Goal: Book appointment/travel/reservation

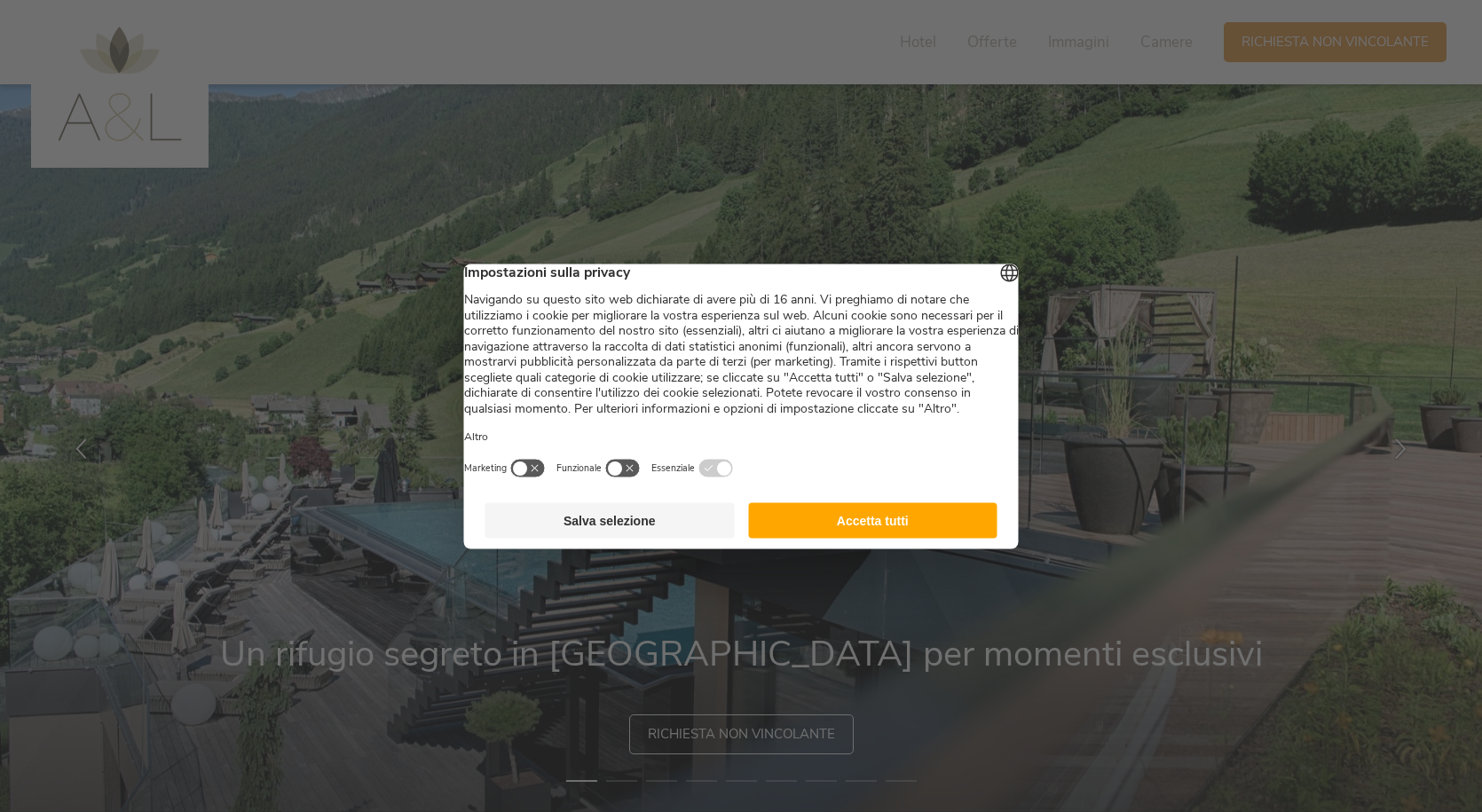
drag, startPoint x: 902, startPoint y: 531, endPoint x: 893, endPoint y: 536, distance: 10.3
click at [900, 531] on button "Accetta tutti" at bounding box center [872, 519] width 249 height 35
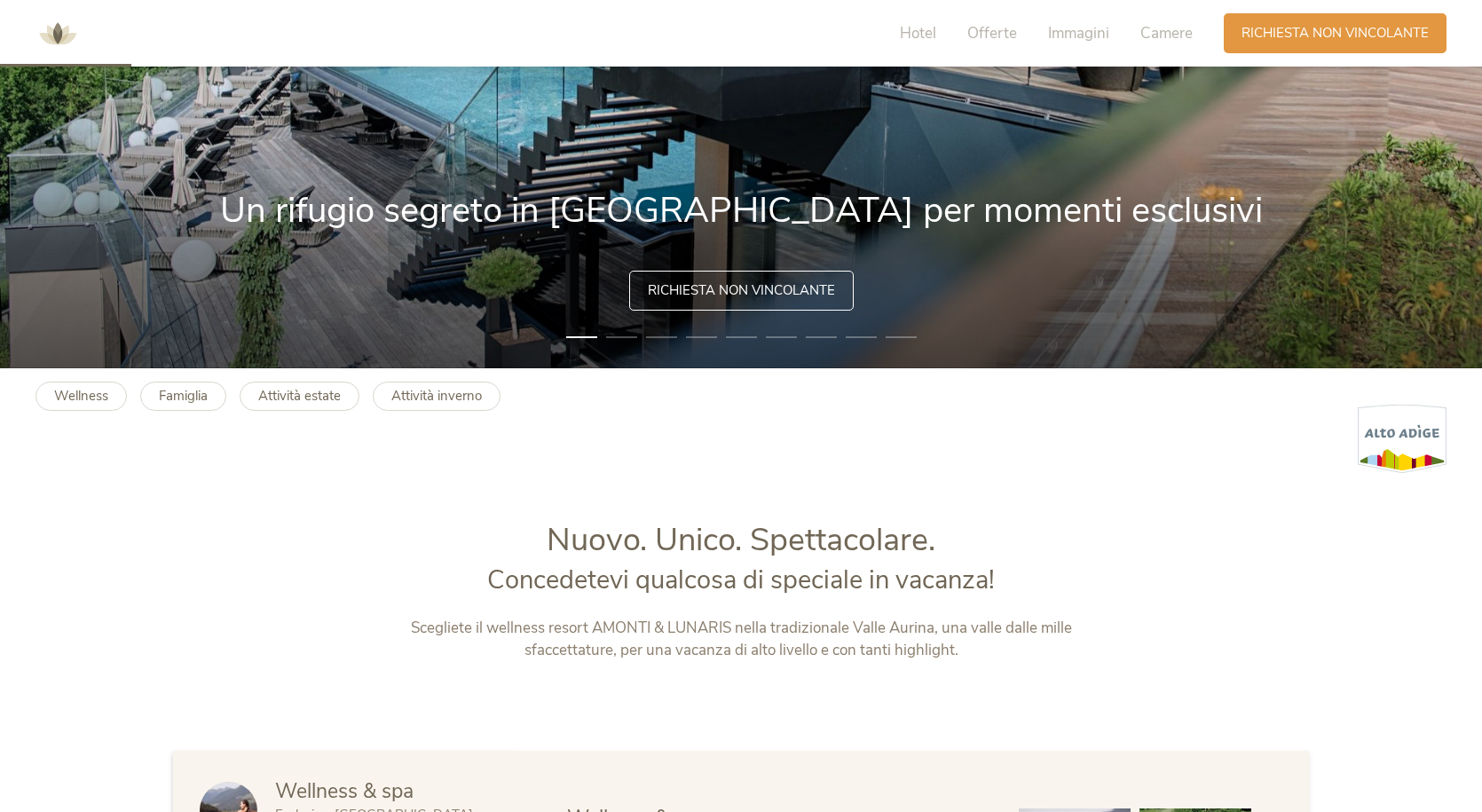
scroll to position [887, 0]
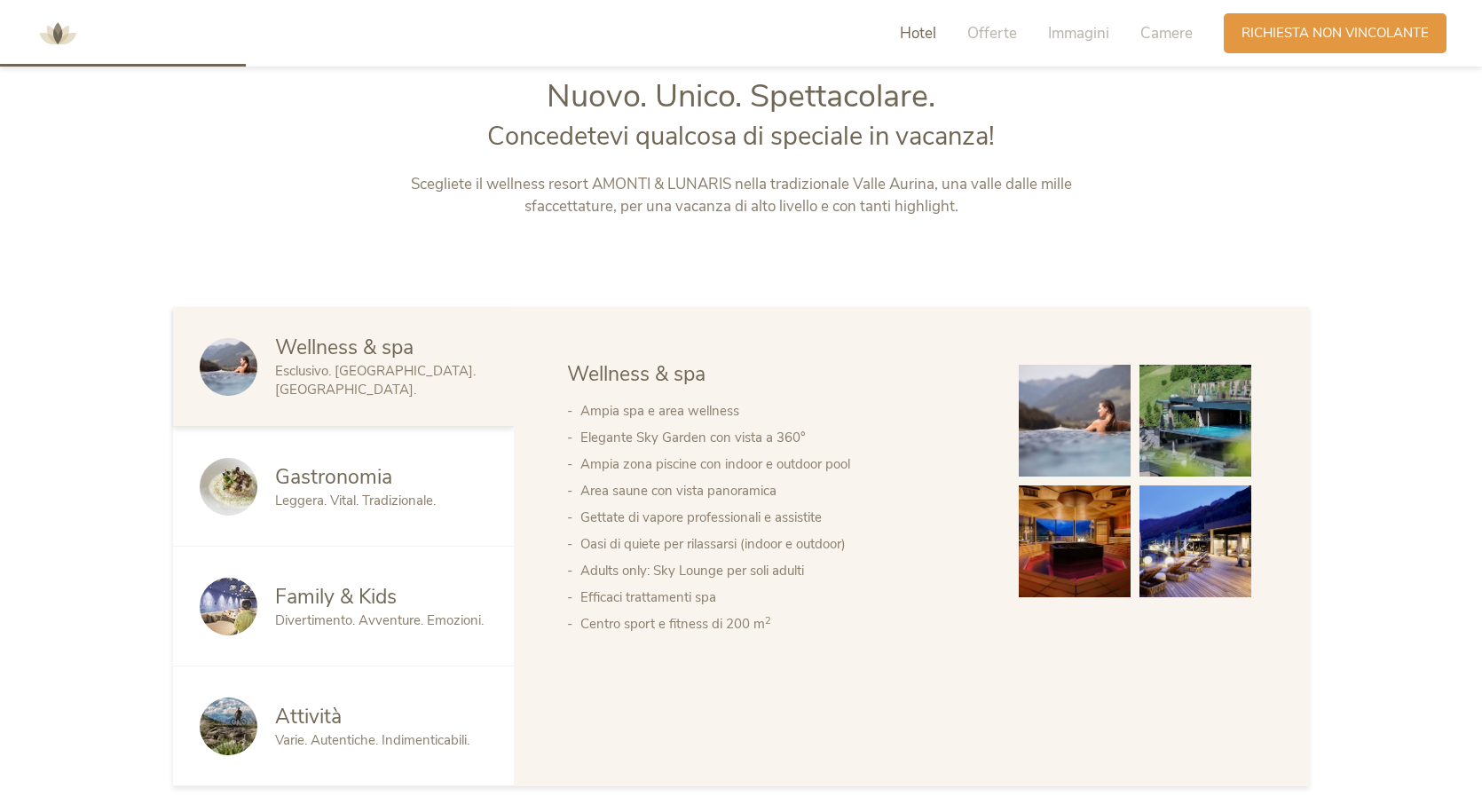
click at [351, 583] on span "Family & Kids" at bounding box center [335, 596] width 122 height 27
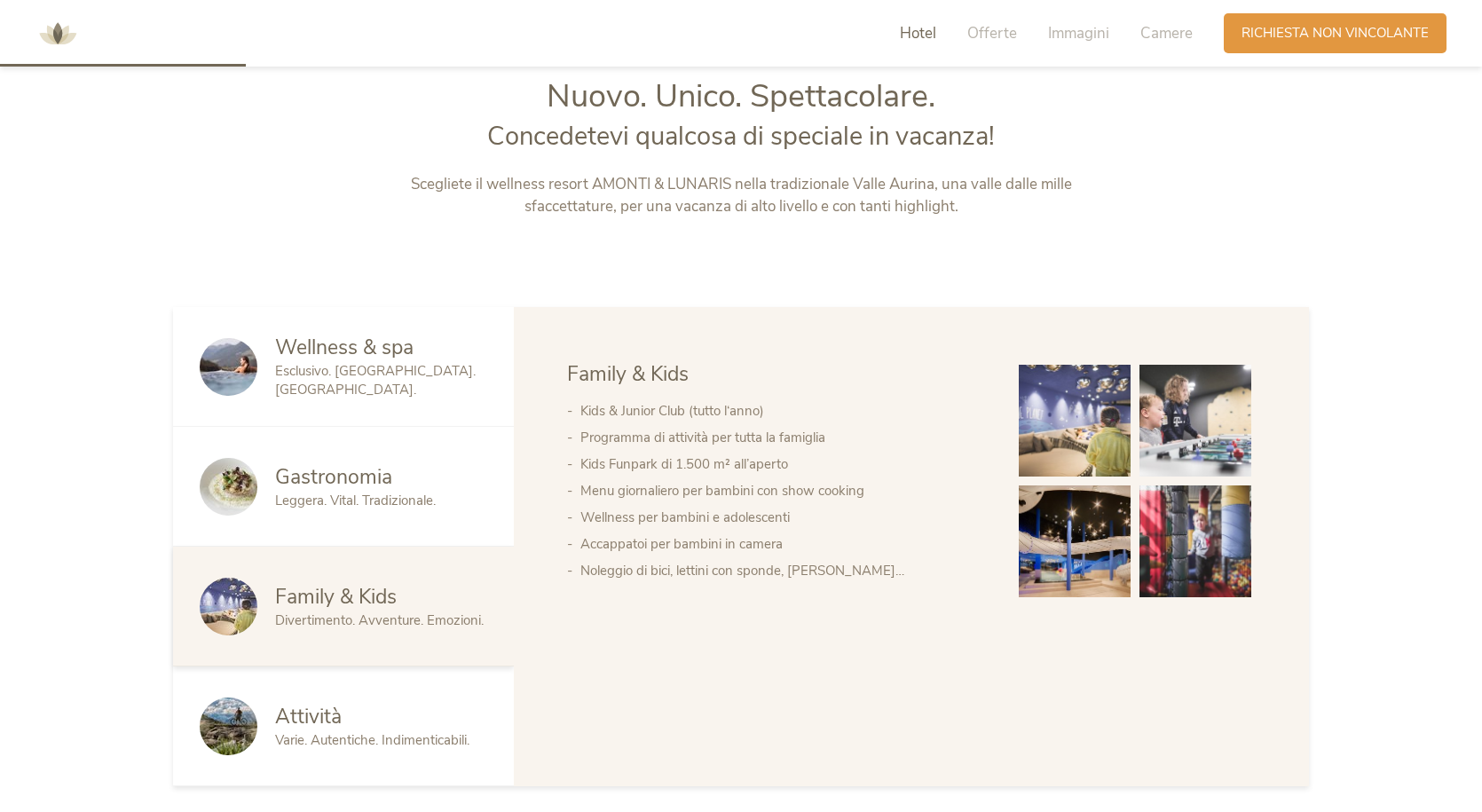
click at [1059, 408] on img at bounding box center [1074, 420] width 112 height 112
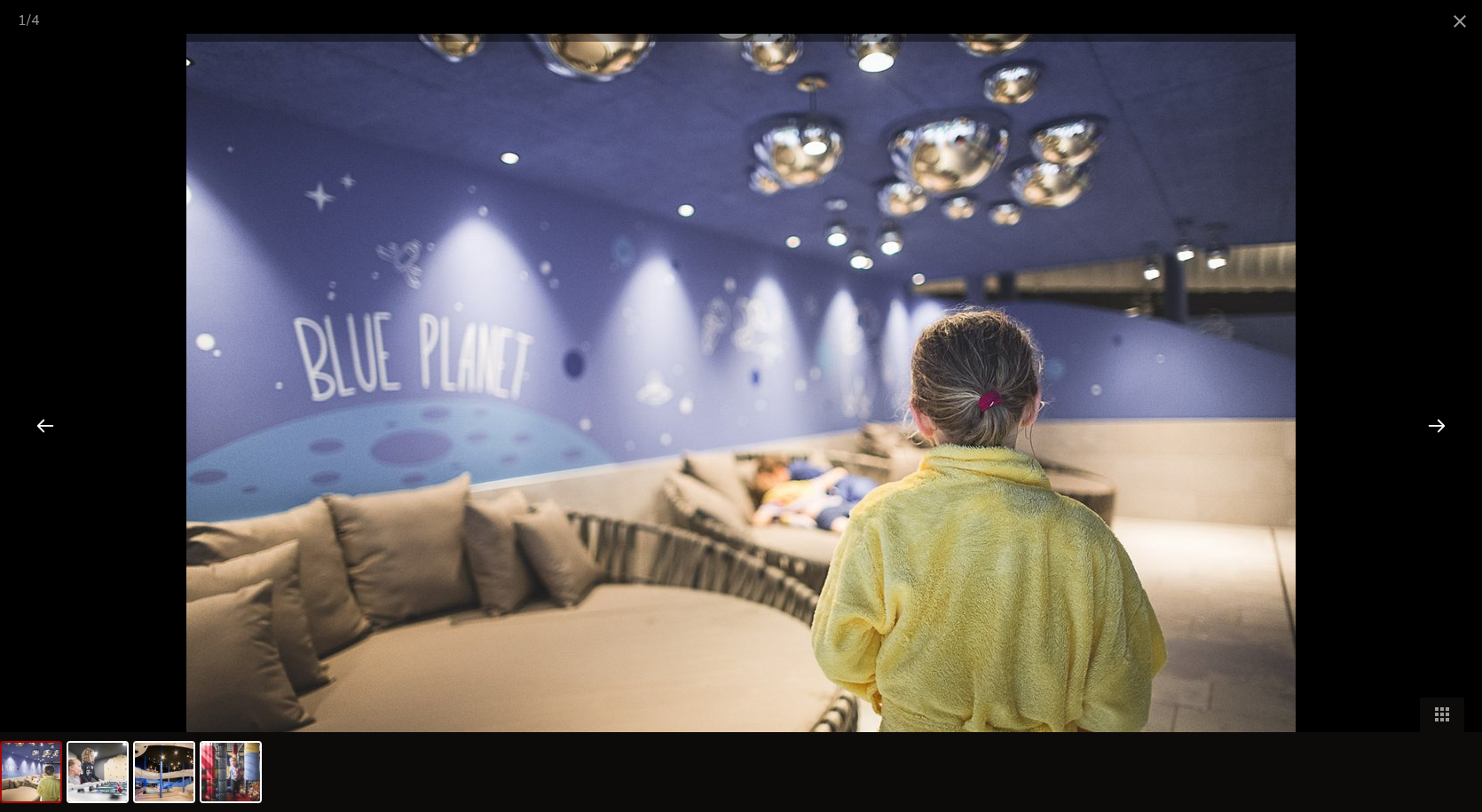
click at [1436, 420] on div at bounding box center [1436, 425] width 55 height 55
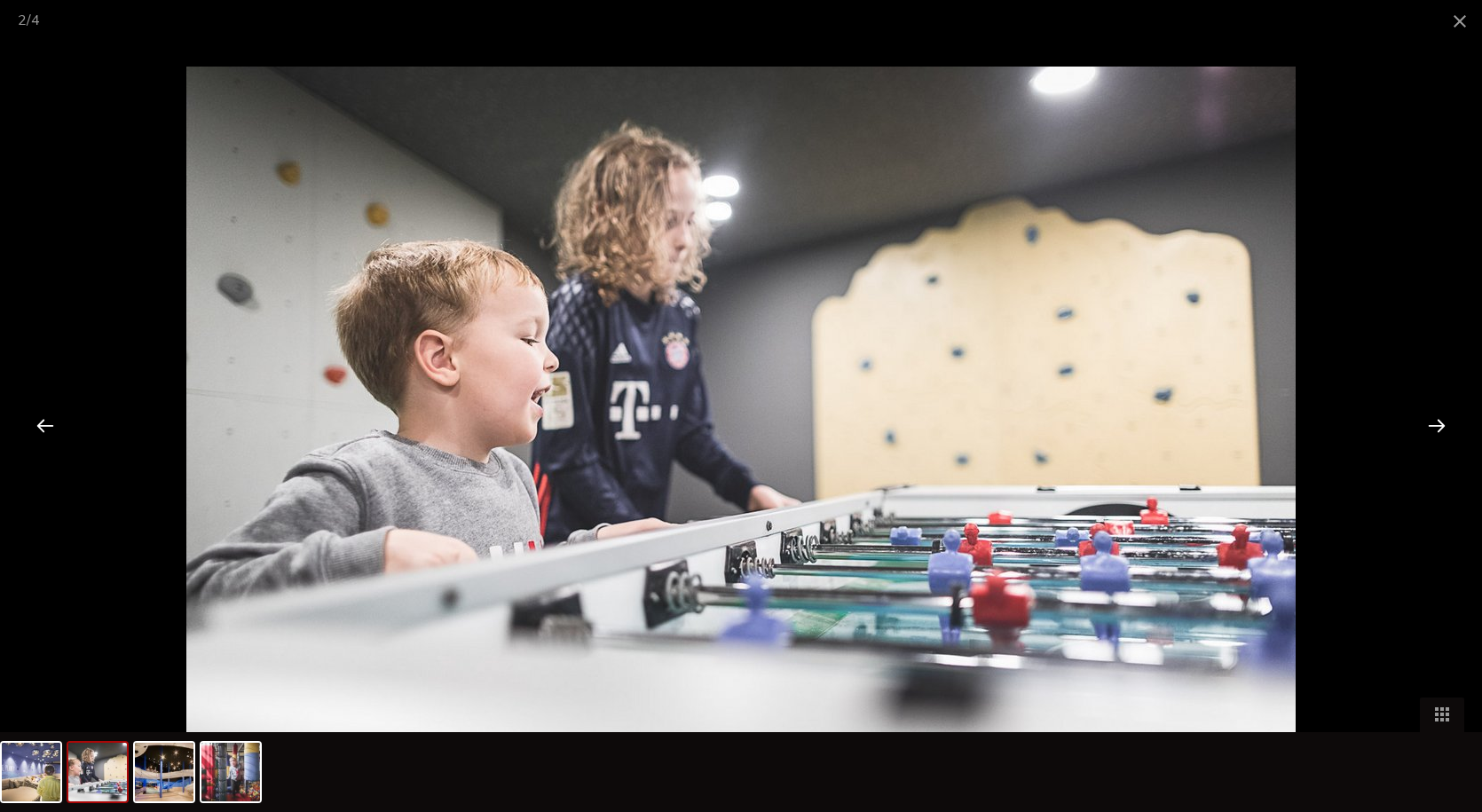
click at [1436, 420] on div at bounding box center [1436, 425] width 55 height 55
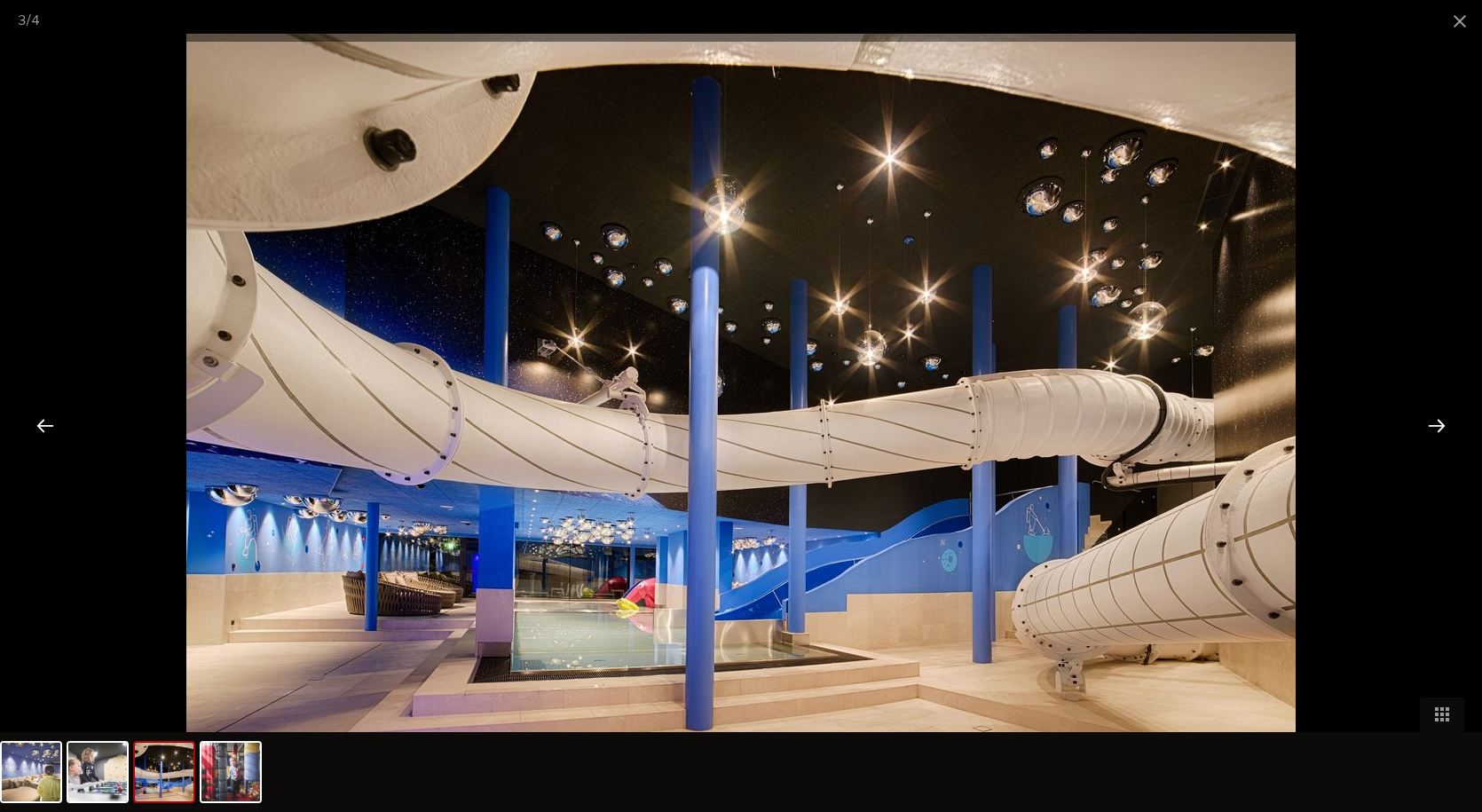
click at [1436, 420] on div at bounding box center [1436, 425] width 55 height 55
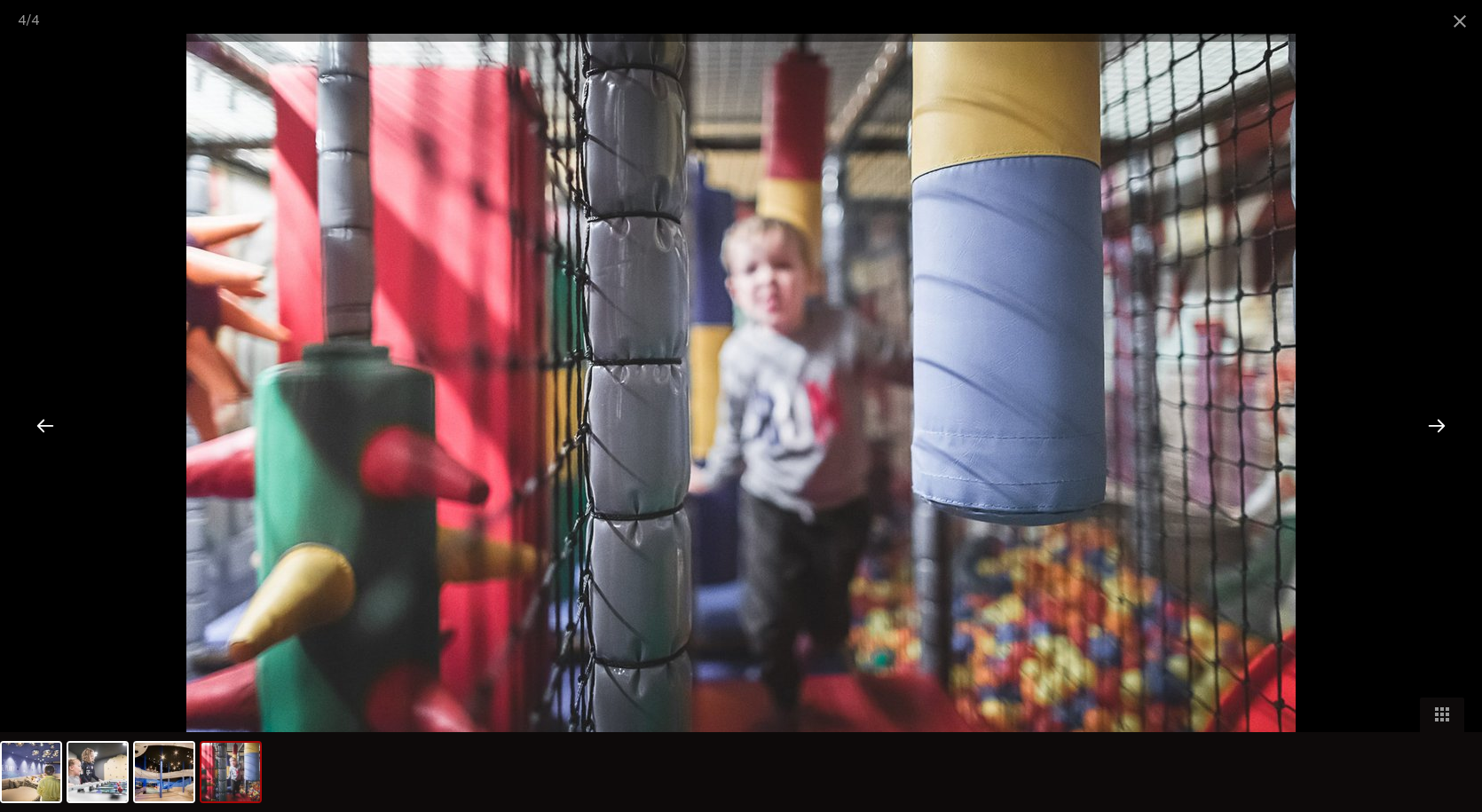
click at [1436, 420] on div at bounding box center [1436, 425] width 55 height 55
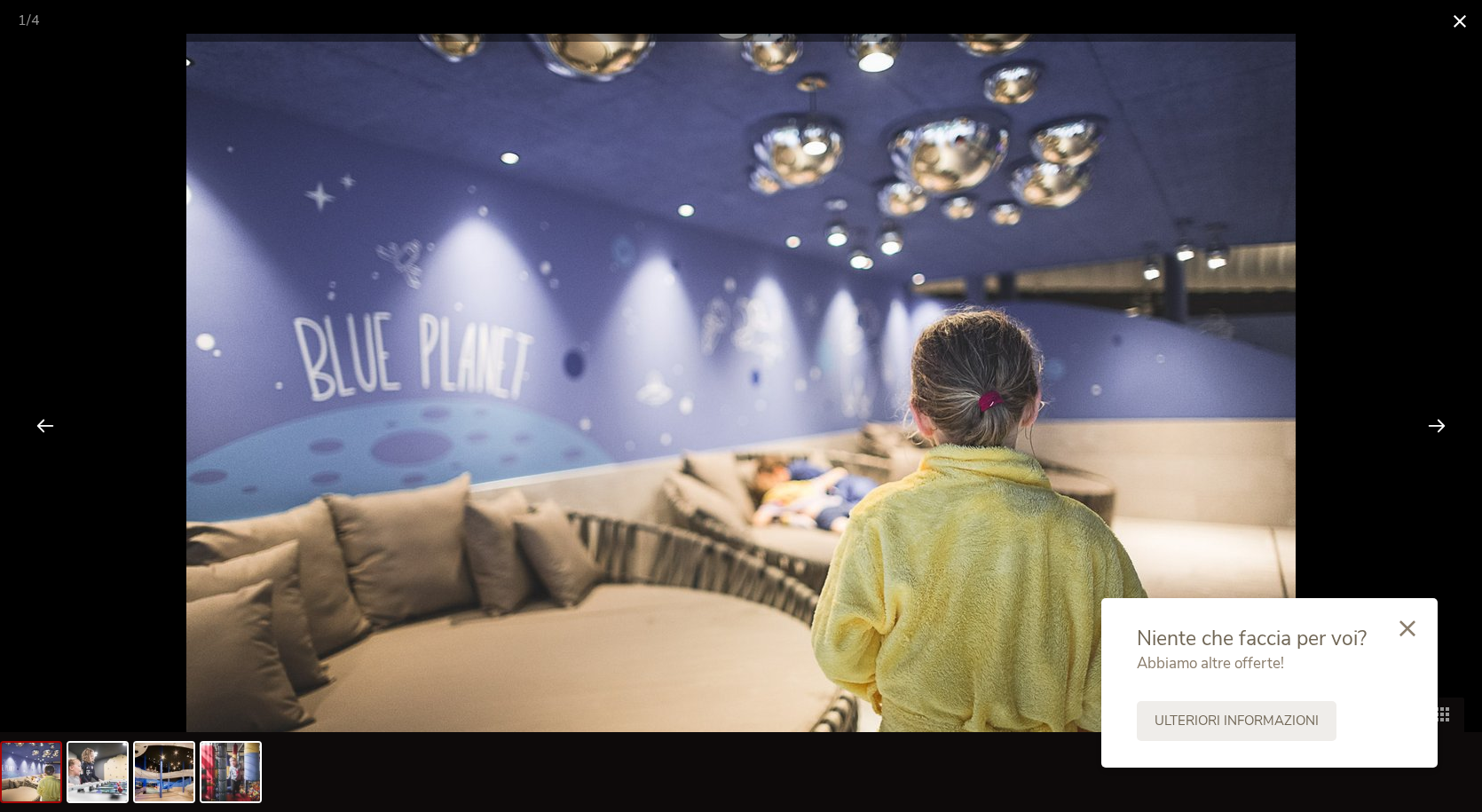
click at [1456, 30] on span at bounding box center [1460, 20] width 45 height 42
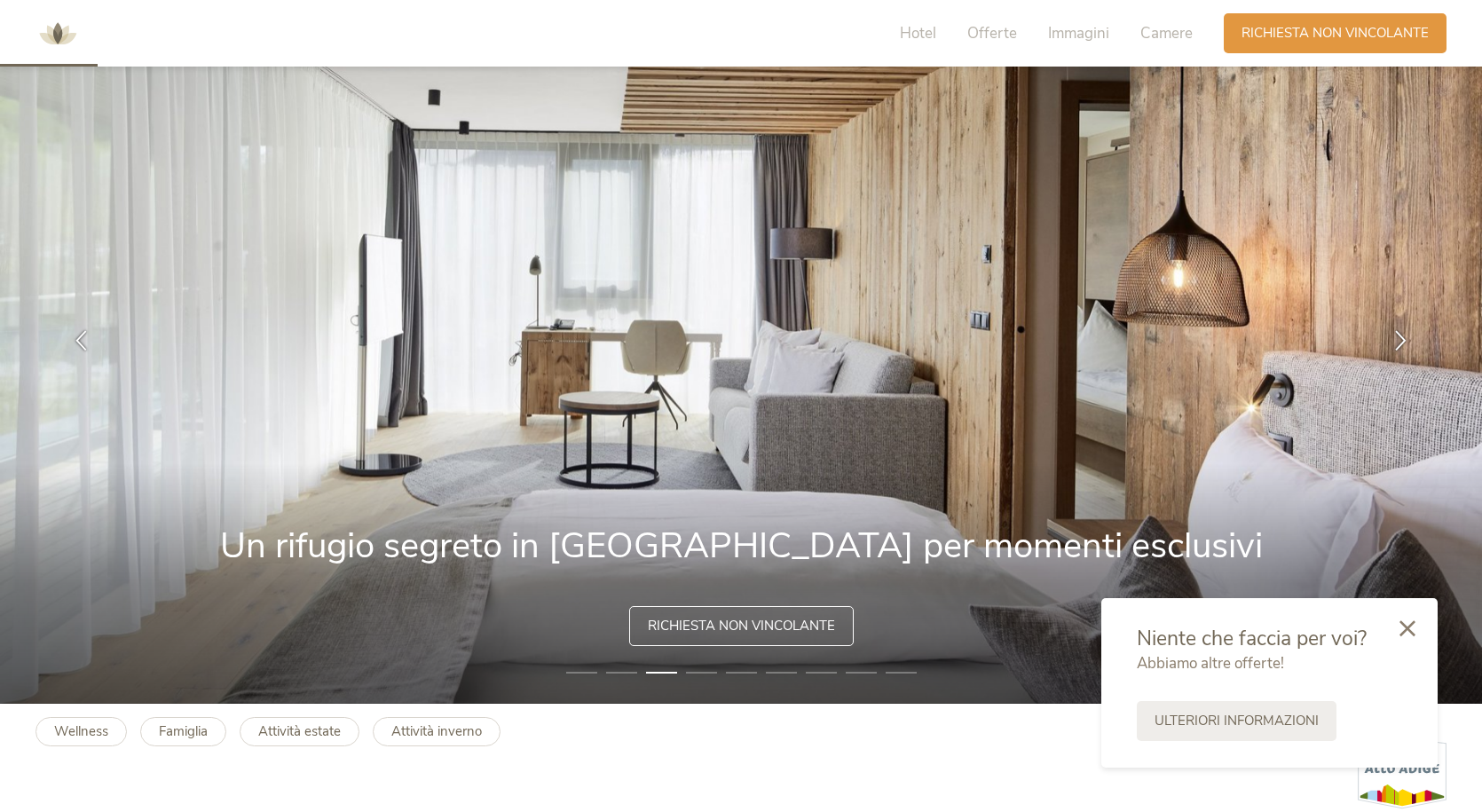
scroll to position [0, 0]
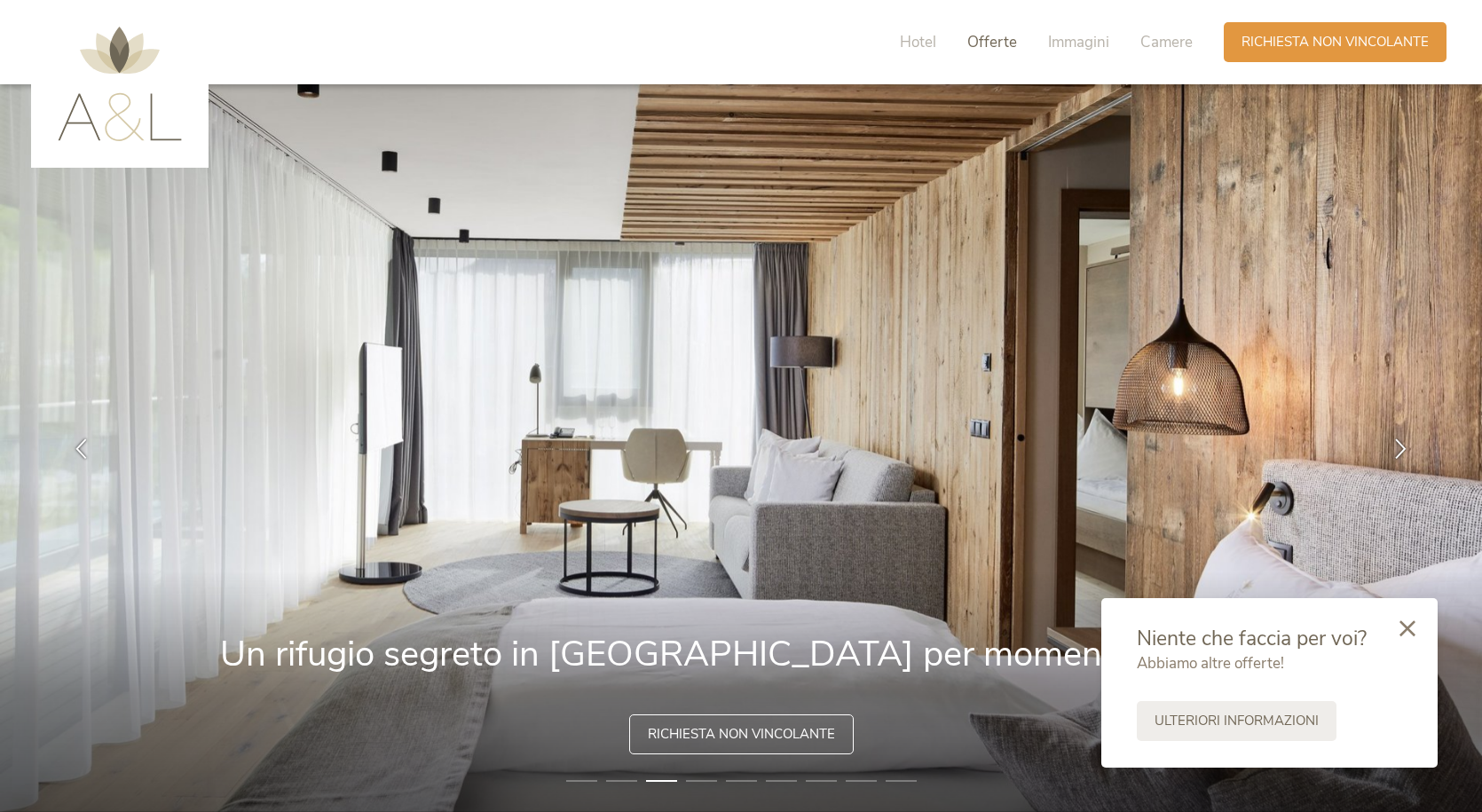
click at [980, 45] on span "Offerte" at bounding box center [992, 42] width 50 height 20
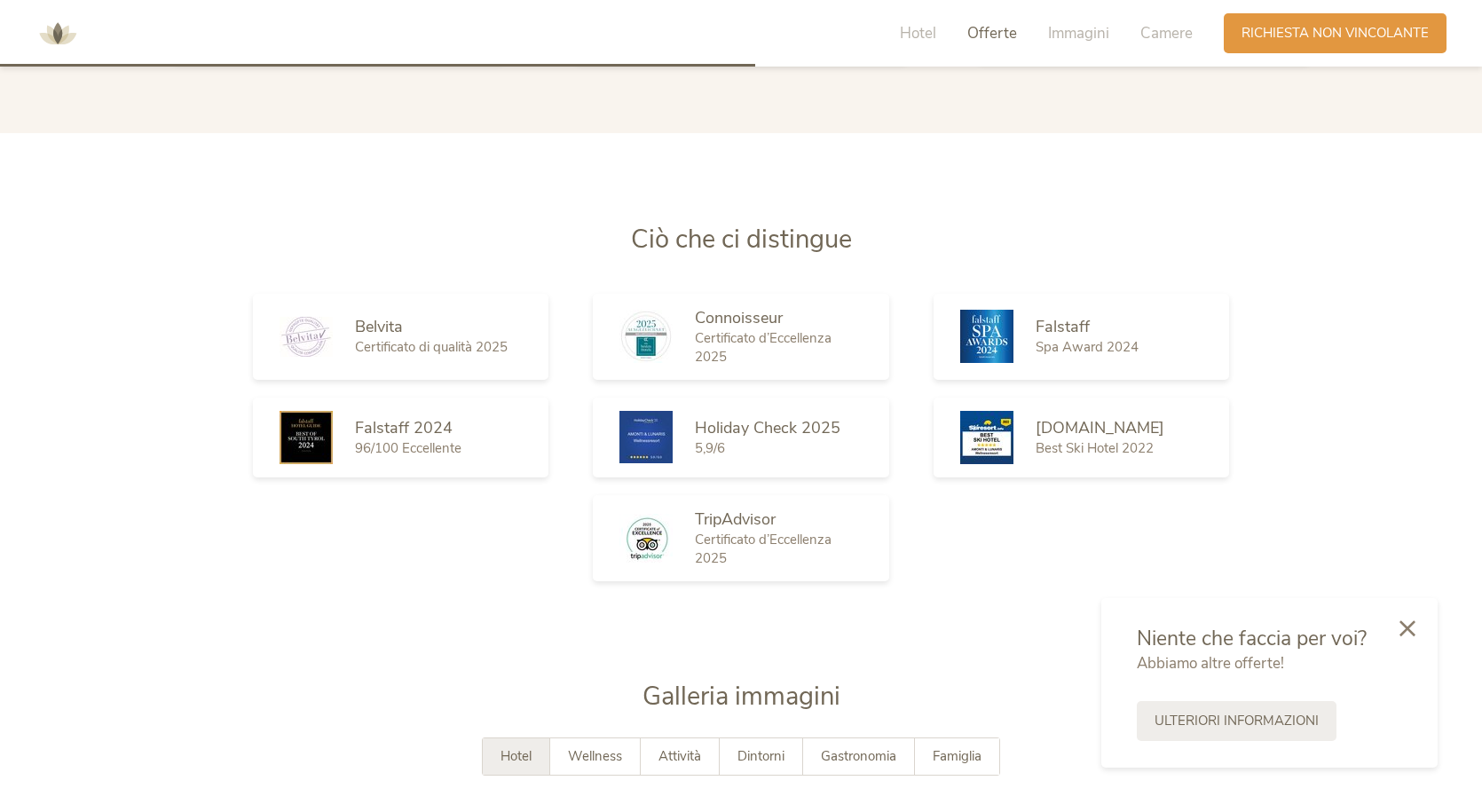
scroll to position [2726, 0]
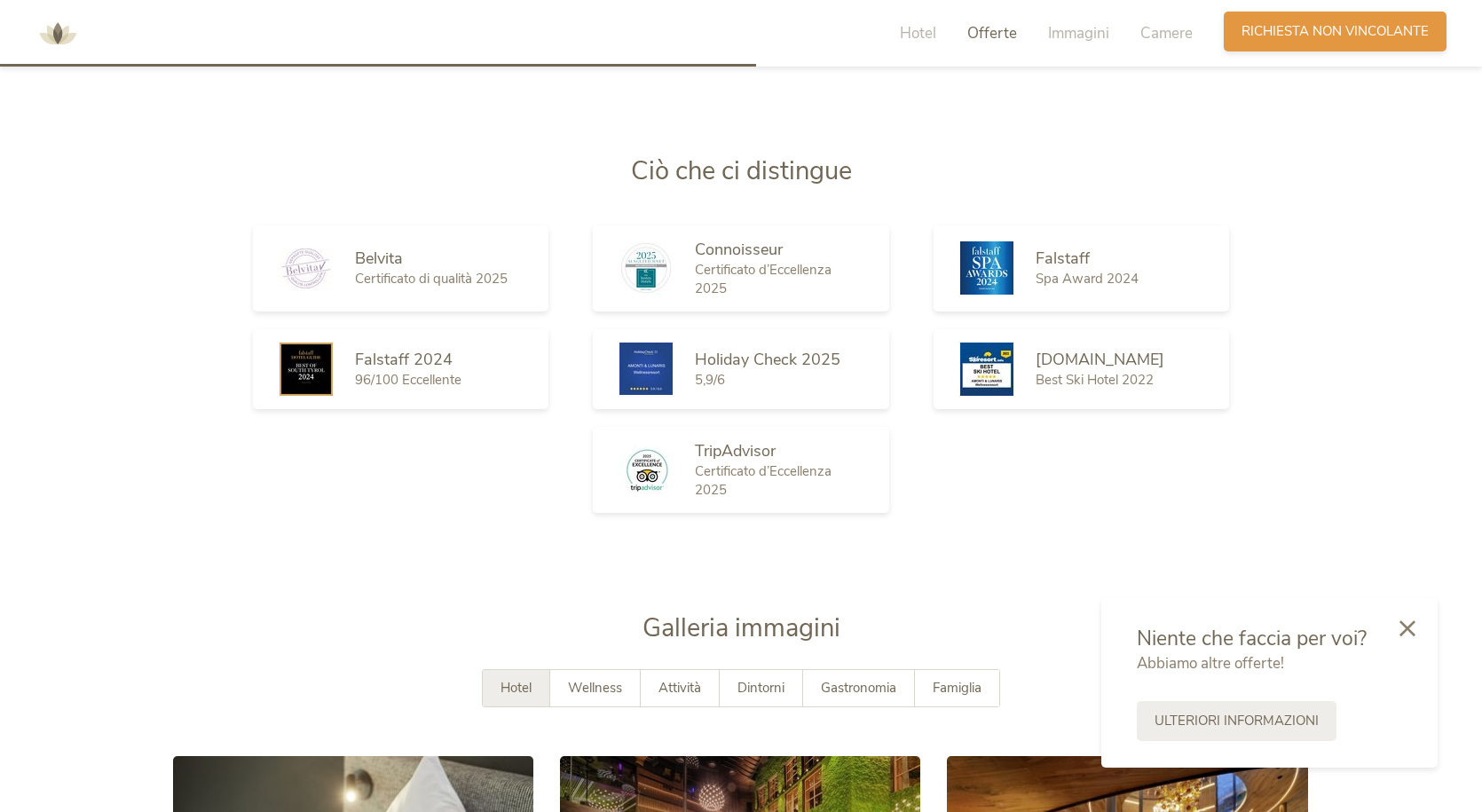
click at [1304, 37] on span "Richiesta non vincolante" at bounding box center [1334, 31] width 188 height 18
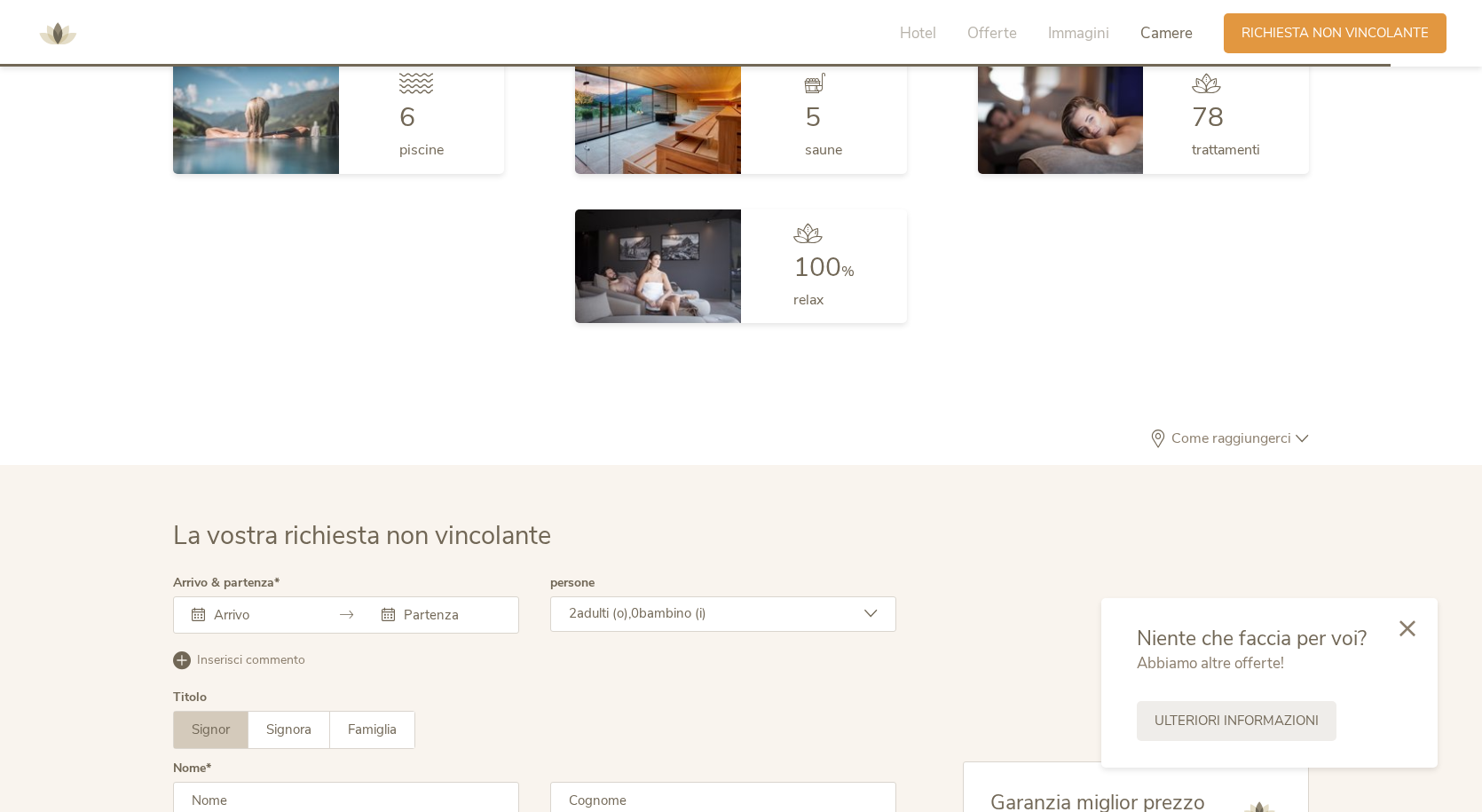
scroll to position [5346, 0]
